Goal: Information Seeking & Learning: Learn about a topic

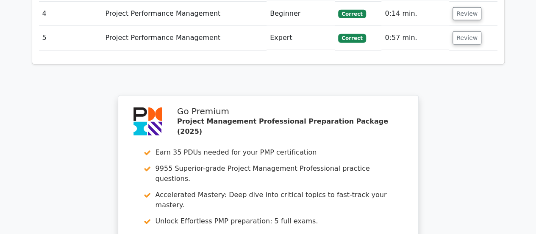
scroll to position [1376, 0]
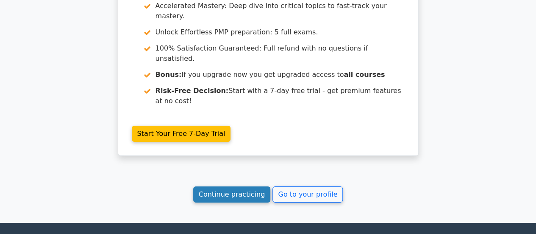
click at [218, 186] on link "Continue practicing" at bounding box center [232, 194] width 78 height 16
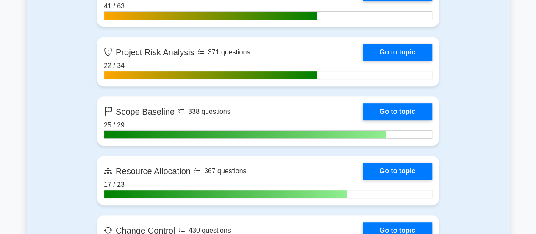
scroll to position [1738, 0]
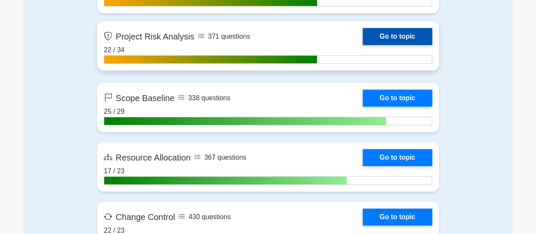
click at [397, 33] on link "Go to topic" at bounding box center [398, 36] width 70 height 17
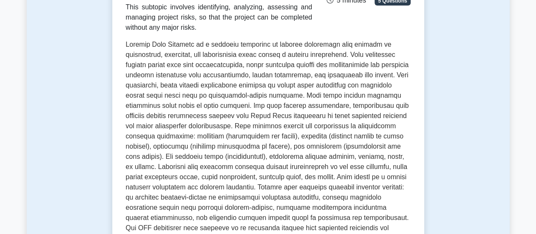
scroll to position [170, 0]
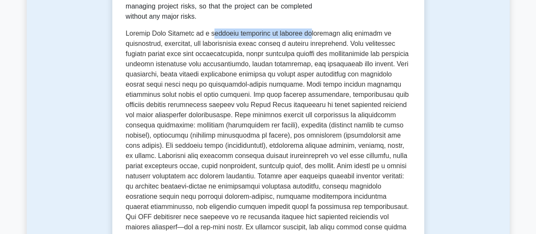
drag, startPoint x: 201, startPoint y: 31, endPoint x: 298, endPoint y: 31, distance: 97.1
click at [298, 31] on p at bounding box center [268, 146] width 285 height 237
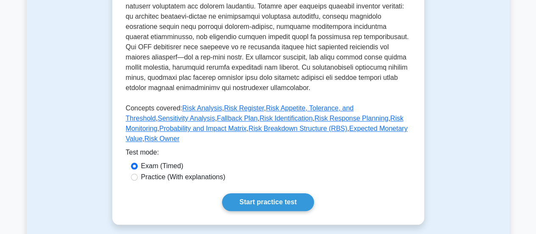
scroll to position [382, 0]
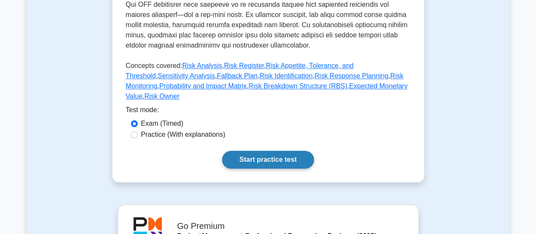
click at [261, 151] on link "Start practice test" at bounding box center [268, 160] width 92 height 18
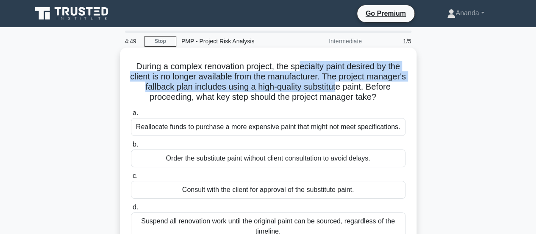
drag, startPoint x: 302, startPoint y: 67, endPoint x: 373, endPoint y: 83, distance: 72.2
click at [373, 83] on h5 "During a complex renovation project, the specialty paint desired by the client …" at bounding box center [268, 82] width 276 height 42
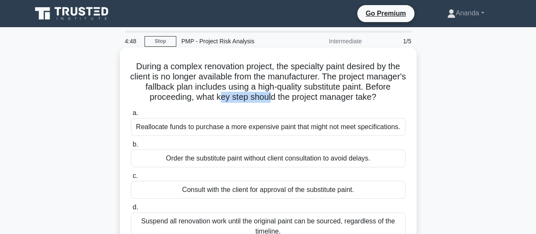
drag, startPoint x: 234, startPoint y: 98, endPoint x: 286, endPoint y: 101, distance: 51.4
click at [286, 101] on h5 "During a complex renovation project, the specialty paint desired by the client …" at bounding box center [268, 82] width 276 height 42
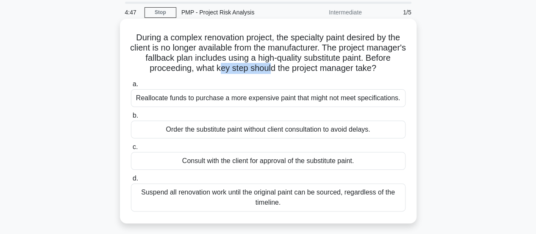
scroll to position [42, 0]
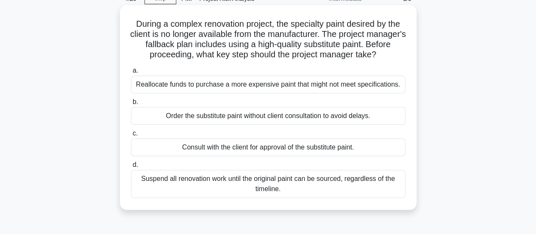
click at [274, 149] on div "Consult with the client for approval of the substitute paint." at bounding box center [268, 147] width 275 height 18
click at [131, 136] on input "c. Consult with the client for approval of the substitute paint." at bounding box center [131, 134] width 0 height 6
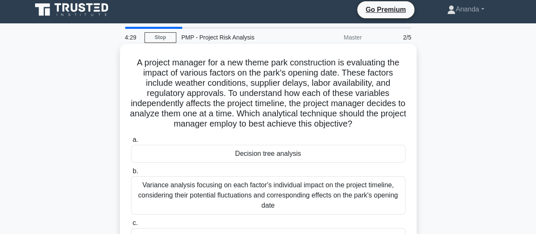
scroll to position [0, 0]
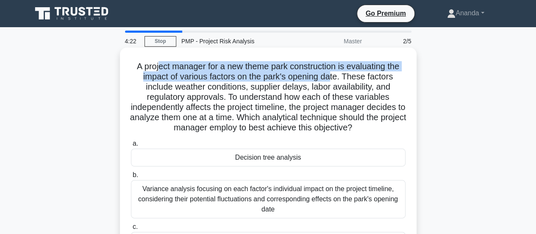
drag, startPoint x: 157, startPoint y: 68, endPoint x: 332, endPoint y: 78, distance: 175.4
click at [332, 78] on h5 "A project manager for a new theme park construction is evaluating the impact of…" at bounding box center [268, 97] width 276 height 72
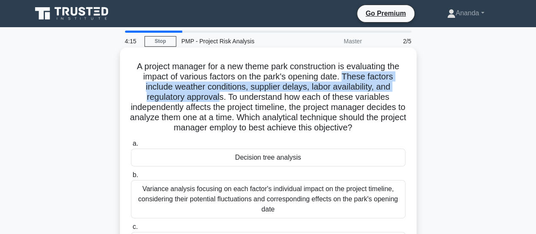
drag, startPoint x: 345, startPoint y: 78, endPoint x: 221, endPoint y: 98, distance: 125.9
click at [221, 98] on h5 "A project manager for a new theme park construction is evaluating the impact of…" at bounding box center [268, 97] width 276 height 72
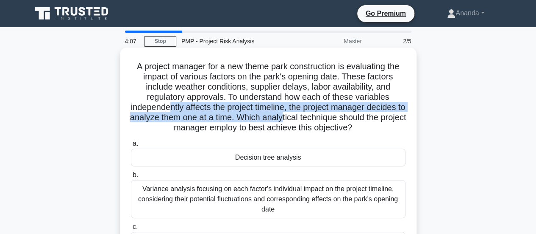
drag, startPoint x: 174, startPoint y: 110, endPoint x: 301, endPoint y: 123, distance: 127.8
click at [301, 123] on h5 "A project manager for a new theme park construction is evaluating the impact of…" at bounding box center [268, 97] width 276 height 72
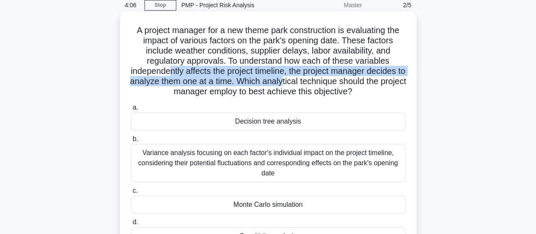
scroll to position [85, 0]
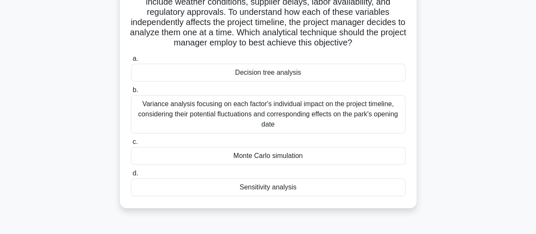
click at [298, 114] on div "Variance analysis focusing on each factor's individual impact on the project ti…" at bounding box center [268, 114] width 275 height 38
click at [131, 93] on input "b. Variance analysis focusing on each factor's individual impact on the project…" at bounding box center [131, 90] width 0 height 6
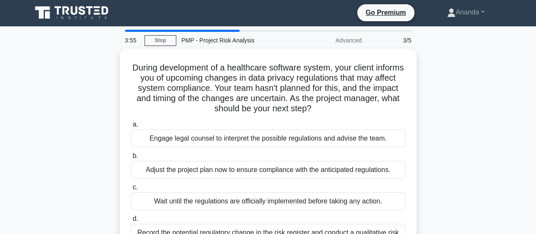
scroll to position [0, 0]
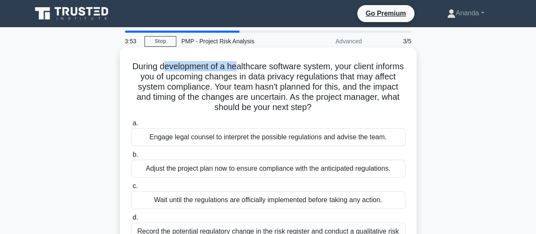
drag, startPoint x: 176, startPoint y: 67, endPoint x: 254, endPoint y: 67, distance: 77.2
click at [254, 67] on h5 "During development of a healthcare software system, your client informs you of …" at bounding box center [268, 87] width 276 height 52
click at [246, 70] on h5 "During development of a healthcare software system, your client informs you of …" at bounding box center [268, 87] width 276 height 52
drag, startPoint x: 165, startPoint y: 69, endPoint x: 327, endPoint y: 68, distance: 162.0
click at [327, 68] on h5 "During development of a healthcare software system, your client informs you of …" at bounding box center [268, 87] width 276 height 52
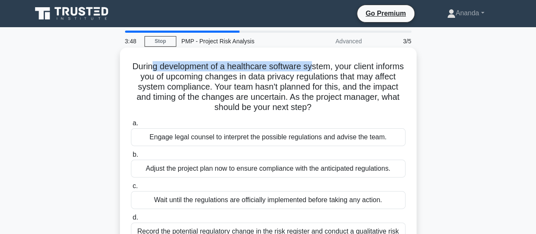
click at [326, 69] on h5 "During development of a healthcare software system, your client informs you of …" at bounding box center [268, 87] width 276 height 52
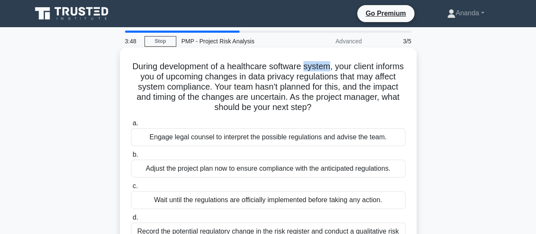
click at [326, 69] on h5 "During development of a healthcare software system, your client informs you of …" at bounding box center [268, 87] width 276 height 52
click at [279, 68] on h5 "During development of a healthcare software system, your client informs you of …" at bounding box center [268, 87] width 276 height 52
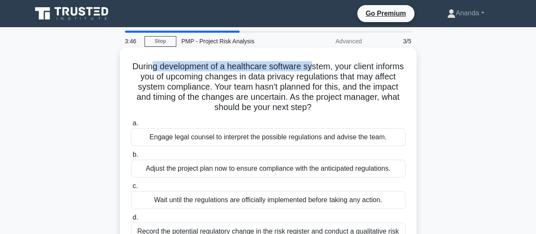
drag, startPoint x: 167, startPoint y: 70, endPoint x: 330, endPoint y: 67, distance: 162.8
click at [330, 67] on h5 "During development of a healthcare software system, your client informs you of …" at bounding box center [268, 87] width 276 height 52
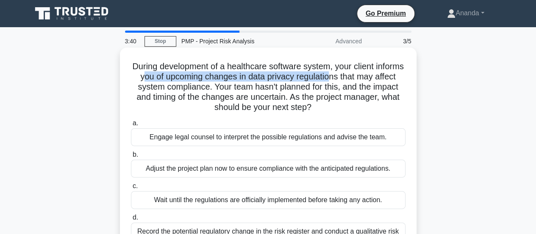
drag, startPoint x: 169, startPoint y: 78, endPoint x: 361, endPoint y: 80, distance: 192.1
click at [361, 80] on h5 "During development of a healthcare software system, your client informs you of …" at bounding box center [268, 87] width 276 height 52
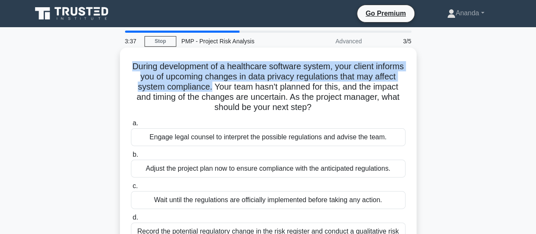
drag, startPoint x: 236, startPoint y: 87, endPoint x: 143, endPoint y: 64, distance: 95.6
click at [143, 64] on h5 "During development of a healthcare software system, your client informs you of …" at bounding box center [268, 87] width 276 height 52
click at [171, 69] on h5 "During development of a healthcare software system, your client informs you of …" at bounding box center [268, 87] width 276 height 52
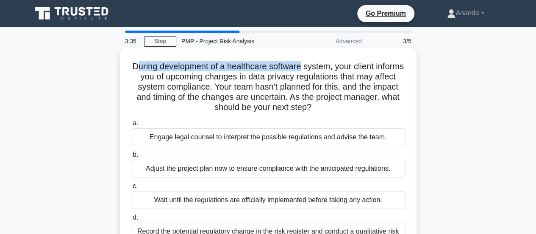
drag, startPoint x: 147, startPoint y: 67, endPoint x: 318, endPoint y: 67, distance: 171.3
click at [318, 67] on h5 "During development of a healthcare software system, your client informs you of …" at bounding box center [268, 87] width 276 height 52
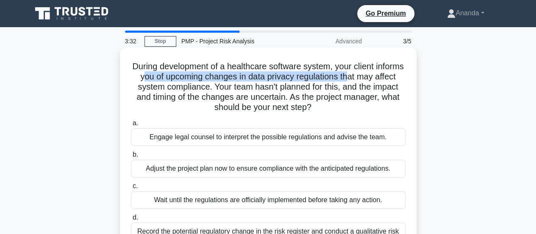
drag, startPoint x: 169, startPoint y: 77, endPoint x: 379, endPoint y: 79, distance: 210.7
click at [379, 79] on h5 "During development of a healthcare software system, your client informs you of …" at bounding box center [268, 87] width 276 height 52
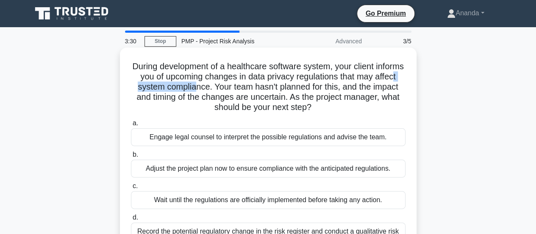
drag, startPoint x: 156, startPoint y: 87, endPoint x: 221, endPoint y: 87, distance: 64.9
click at [221, 87] on h5 "During development of a healthcare software system, your client informs you of …" at bounding box center [268, 87] width 276 height 52
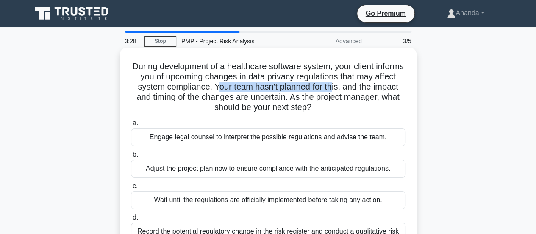
drag, startPoint x: 243, startPoint y: 87, endPoint x: 360, endPoint y: 89, distance: 117.0
click at [360, 89] on h5 "During development of a healthcare software system, your client informs you of …" at bounding box center [268, 87] width 276 height 52
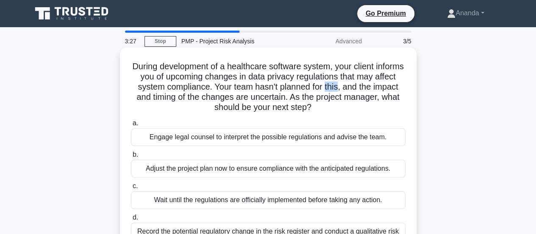
click at [360, 89] on h5 "During development of a healthcare software system, your client informs you of …" at bounding box center [268, 87] width 276 height 52
click at [344, 90] on h5 "During development of a healthcare software system, your client informs you of …" at bounding box center [268, 87] width 276 height 52
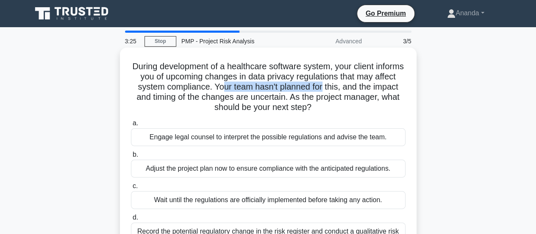
drag, startPoint x: 248, startPoint y: 88, endPoint x: 349, endPoint y: 89, distance: 100.9
click at [349, 89] on h5 "During development of a healthcare software system, your client informs you of …" at bounding box center [268, 87] width 276 height 52
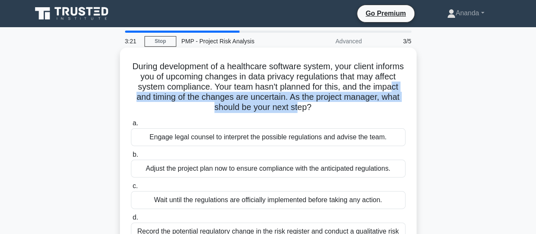
drag, startPoint x: 168, startPoint y: 100, endPoint x: 329, endPoint y: 104, distance: 161.2
click at [329, 104] on h5 "During development of a healthcare software system, your client informs you of …" at bounding box center [268, 87] width 276 height 52
click at [297, 107] on h5 "During development of a healthcare software system, your client informs you of …" at bounding box center [268, 87] width 276 height 52
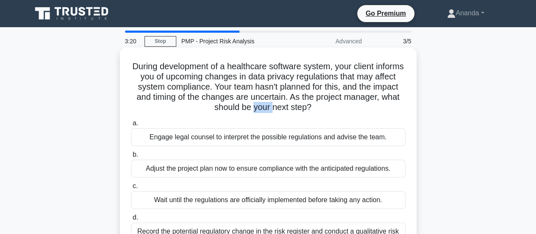
click at [297, 107] on h5 "During development of a healthcare software system, your client informs you of …" at bounding box center [268, 87] width 276 height 52
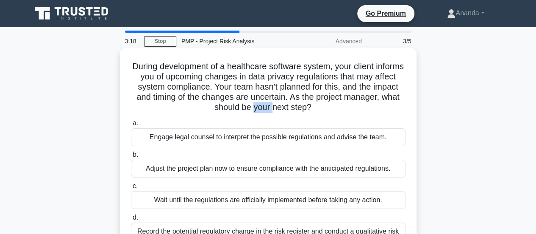
click at [297, 107] on h5 "During development of a healthcare software system, your client informs you of …" at bounding box center [268, 87] width 276 height 52
click at [253, 104] on h5 "During development of a healthcare software system, your client informs you of …" at bounding box center [268, 87] width 276 height 52
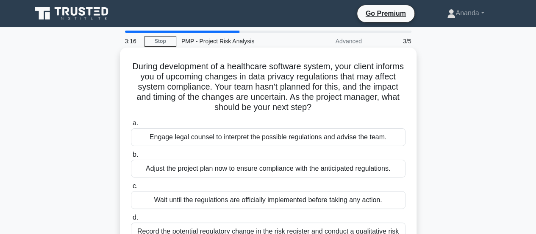
click at [253, 104] on h5 "During development of a healthcare software system, your client informs you of …" at bounding box center [268, 87] width 276 height 52
click at [251, 95] on h5 "During development of a healthcare software system, your client informs you of …" at bounding box center [268, 87] width 276 height 52
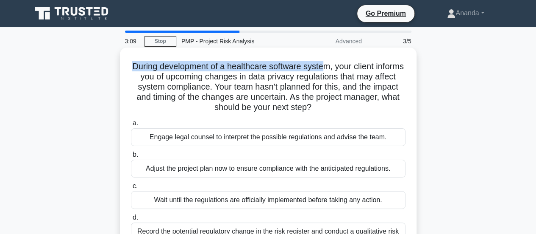
drag, startPoint x: 141, startPoint y: 67, endPoint x: 341, endPoint y: 65, distance: 200.1
click at [341, 65] on h5 "During development of a healthcare software system, your client informs you of …" at bounding box center [268, 87] width 276 height 52
click at [342, 65] on h5 "During development of a healthcare software system, your client informs you of …" at bounding box center [268, 87] width 276 height 52
click at [333, 72] on h5 "During development of a healthcare software system, your client informs you of …" at bounding box center [268, 87] width 276 height 52
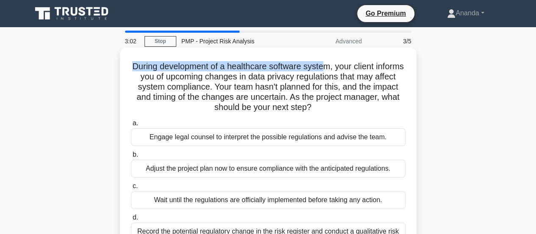
drag, startPoint x: 146, startPoint y: 67, endPoint x: 343, endPoint y: 67, distance: 197.6
click at [343, 67] on h5 "During development of a healthcare software system, your client informs you of …" at bounding box center [268, 87] width 276 height 52
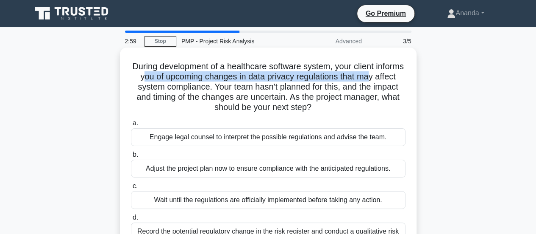
drag, startPoint x: 167, startPoint y: 79, endPoint x: 401, endPoint y: 76, distance: 234.1
click at [401, 76] on h5 "During development of a healthcare software system, your client informs you of …" at bounding box center [268, 87] width 276 height 52
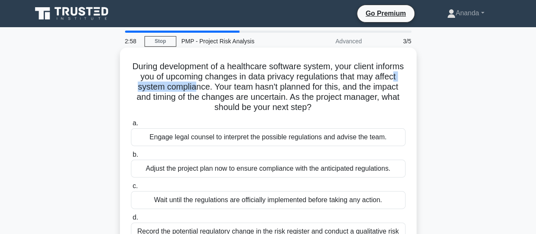
drag, startPoint x: 155, startPoint y: 86, endPoint x: 220, endPoint y: 86, distance: 65.3
click at [220, 86] on h5 "During development of a healthcare software system, your client informs you of …" at bounding box center [268, 87] width 276 height 52
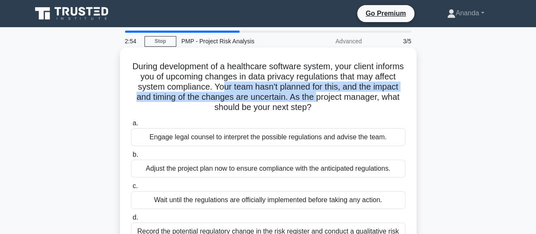
drag, startPoint x: 247, startPoint y: 89, endPoint x: 361, endPoint y: 95, distance: 114.2
click at [361, 95] on h5 "During development of a healthcare software system, your client informs you of …" at bounding box center [268, 87] width 276 height 52
click at [320, 99] on h5 "During development of a healthcare software system, your client informs you of …" at bounding box center [268, 87] width 276 height 52
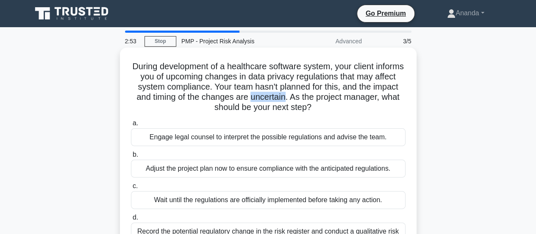
click at [320, 99] on h5 "During development of a healthcare software system, your client informs you of …" at bounding box center [268, 87] width 276 height 52
click at [344, 99] on h5 "During development of a healthcare software system, your client informs you of …" at bounding box center [268, 87] width 276 height 52
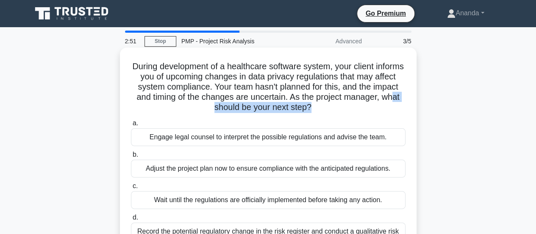
drag, startPoint x: 232, startPoint y: 109, endPoint x: 340, endPoint y: 109, distance: 107.3
click at [340, 109] on h5 "During development of a healthcare software system, your client informs you of …" at bounding box center [268, 87] width 276 height 52
click at [296, 67] on h5 "During development of a healthcare software system, your client informs you of …" at bounding box center [268, 87] width 276 height 52
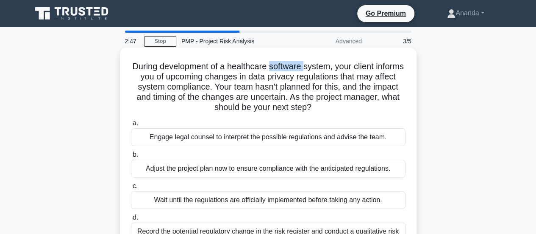
click at [296, 67] on h5 "During development of a healthcare software system, your client informs you of …" at bounding box center [268, 87] width 276 height 52
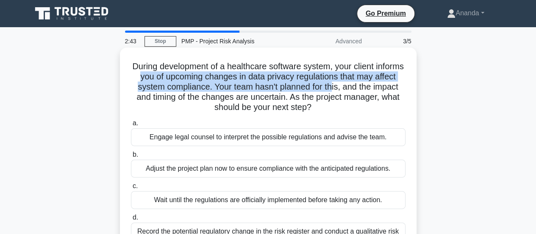
drag, startPoint x: 165, startPoint y: 81, endPoint x: 360, endPoint y: 84, distance: 195.0
click at [360, 84] on h5 "During development of a healthcare software system, your client informs you of …" at bounding box center [268, 87] width 276 height 52
click at [275, 86] on h5 "During development of a healthcare software system, your client informs you of …" at bounding box center [268, 87] width 276 height 52
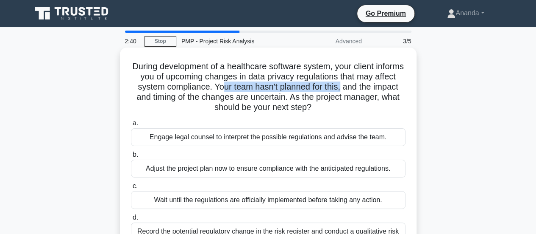
drag, startPoint x: 248, startPoint y: 87, endPoint x: 368, endPoint y: 87, distance: 120.0
click at [368, 87] on h5 "During development of a healthcare software system, your client informs you of …" at bounding box center [268, 87] width 276 height 52
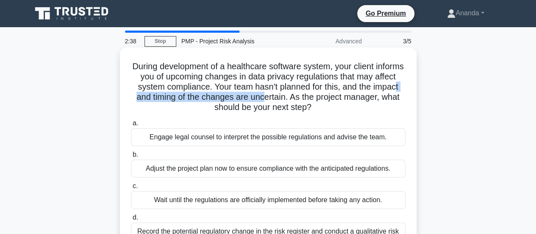
drag, startPoint x: 171, startPoint y: 99, endPoint x: 308, endPoint y: 100, distance: 136.9
click at [308, 100] on h5 "During development of a healthcare software system, your client informs you of …" at bounding box center [268, 87] width 276 height 52
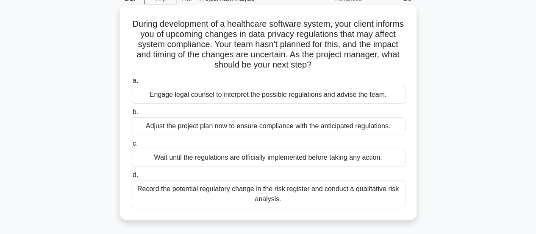
click at [266, 196] on div "Record the potential regulatory change in the risk register and conduct a quali…" at bounding box center [268, 194] width 275 height 28
click at [131, 178] on input "d. Record the potential regulatory change in the risk register and conduct a qu…" at bounding box center [131, 175] width 0 height 6
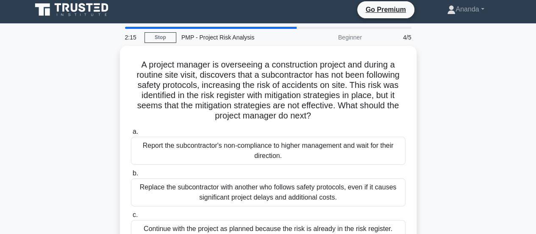
scroll to position [0, 0]
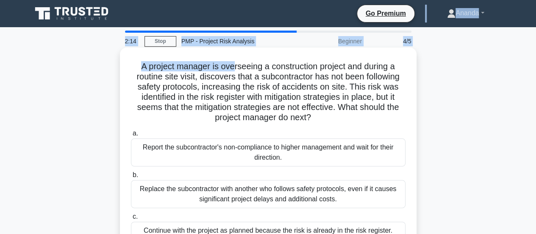
drag, startPoint x: 158, startPoint y: 26, endPoint x: 231, endPoint y: 69, distance: 84.9
click at [231, 69] on body "Go Premium Ananda" at bounding box center [268, 229] width 536 height 458
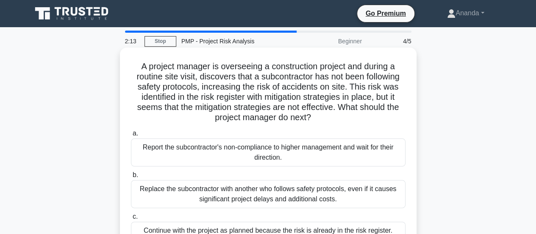
click at [232, 78] on h5 "A project manager is overseeing a construction project and during a routine sit…" at bounding box center [268, 92] width 276 height 62
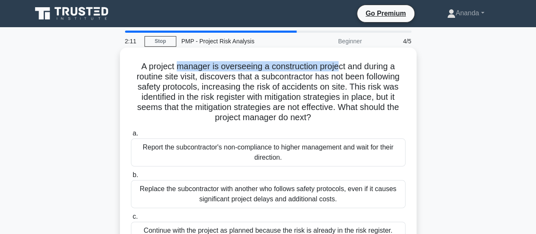
drag, startPoint x: 176, startPoint y: 67, endPoint x: 339, endPoint y: 67, distance: 163.7
click at [339, 67] on h5 "A project manager is overseeing a construction project and during a routine sit…" at bounding box center [268, 92] width 276 height 62
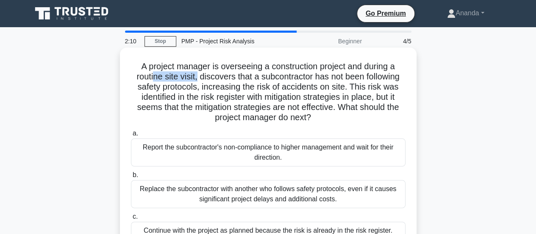
drag, startPoint x: 151, startPoint y: 77, endPoint x: 195, endPoint y: 79, distance: 43.7
click at [195, 79] on h5 "A project manager is overseeing a construction project and during a routine sit…" at bounding box center [268, 92] width 276 height 62
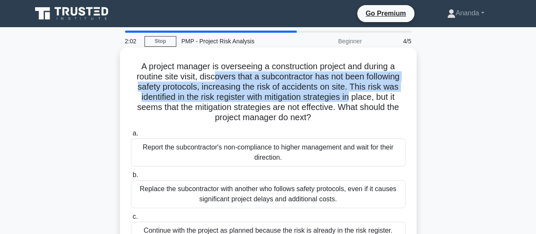
drag, startPoint x: 215, startPoint y: 80, endPoint x: 354, endPoint y: 95, distance: 140.7
click at [354, 95] on h5 "A project manager is overseeing a construction project and during a routine sit…" at bounding box center [268, 92] width 276 height 62
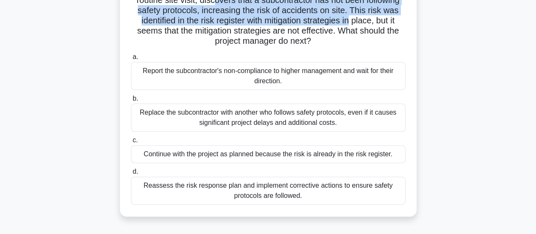
scroll to position [85, 0]
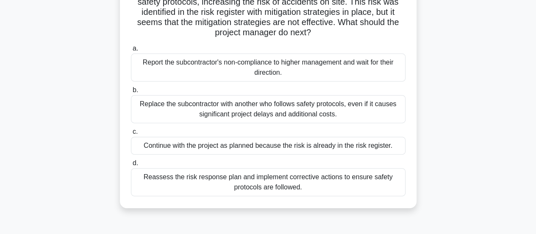
click at [292, 180] on div "Reassess the risk response plan and implement corrective actions to ensure safe…" at bounding box center [268, 182] width 275 height 28
click at [131, 166] on input "d. Reassess the risk response plan and implement corrective actions to ensure s…" at bounding box center [131, 163] width 0 height 6
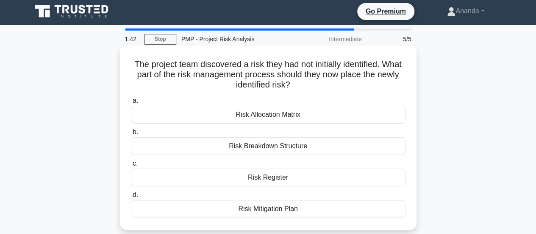
scroll to position [0, 0]
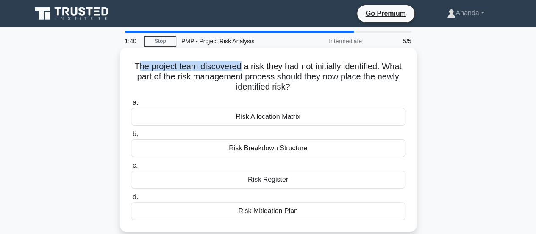
drag, startPoint x: 148, startPoint y: 66, endPoint x: 251, endPoint y: 68, distance: 103.0
click at [251, 68] on h5 "The project team discovered a risk they had not initially identified. What part…" at bounding box center [268, 76] width 276 height 31
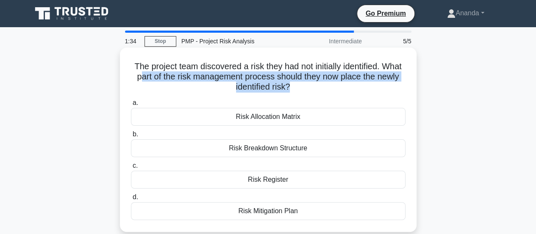
drag, startPoint x: 164, startPoint y: 77, endPoint x: 302, endPoint y: 85, distance: 138.5
click at [302, 85] on h5 "The project team discovered a risk they had not initially identified. What part…" at bounding box center [268, 76] width 276 height 31
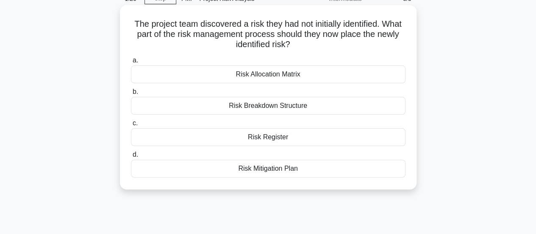
click at [264, 135] on div "Risk Register" at bounding box center [268, 137] width 275 height 18
click at [131, 126] on input "c. Risk Register" at bounding box center [131, 123] width 0 height 6
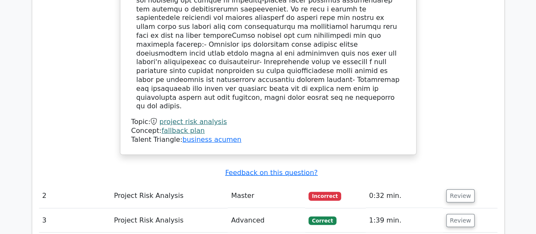
scroll to position [1018, 0]
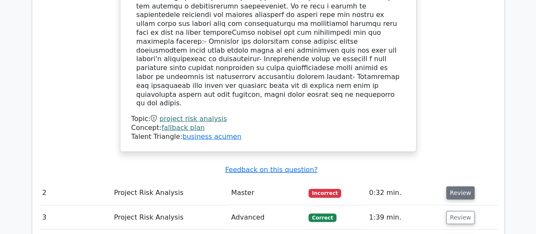
click at [462, 186] on button "Review" at bounding box center [460, 192] width 29 height 13
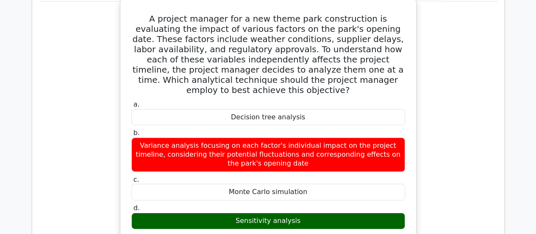
scroll to position [1272, 0]
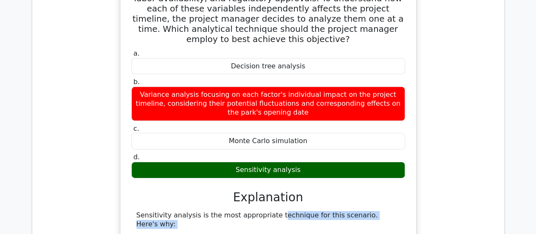
drag, startPoint x: 216, startPoint y: 117, endPoint x: 349, endPoint y: 119, distance: 133.6
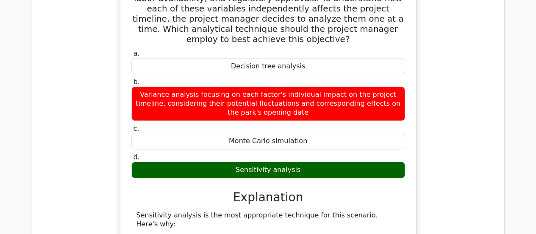
drag, startPoint x: 193, startPoint y: 133, endPoint x: 248, endPoint y: 133, distance: 55.1
drag, startPoint x: 185, startPoint y: 145, endPoint x: 309, endPoint y: 145, distance: 123.8
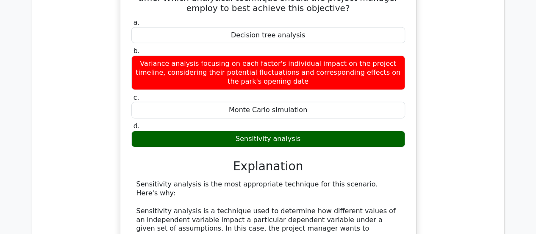
scroll to position [1314, 0]
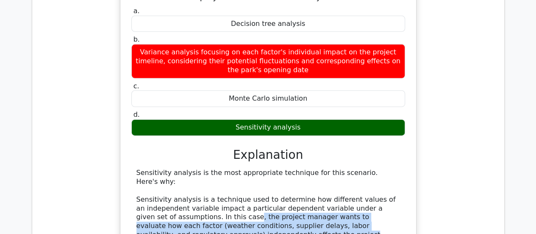
drag, startPoint x: 210, startPoint y: 105, endPoint x: 235, endPoint y: 122, distance: 30.5
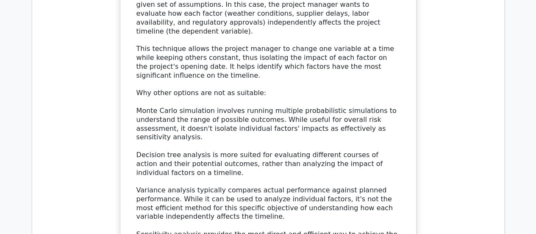
scroll to position [1399, 0]
